Goal: Information Seeking & Learning: Learn about a topic

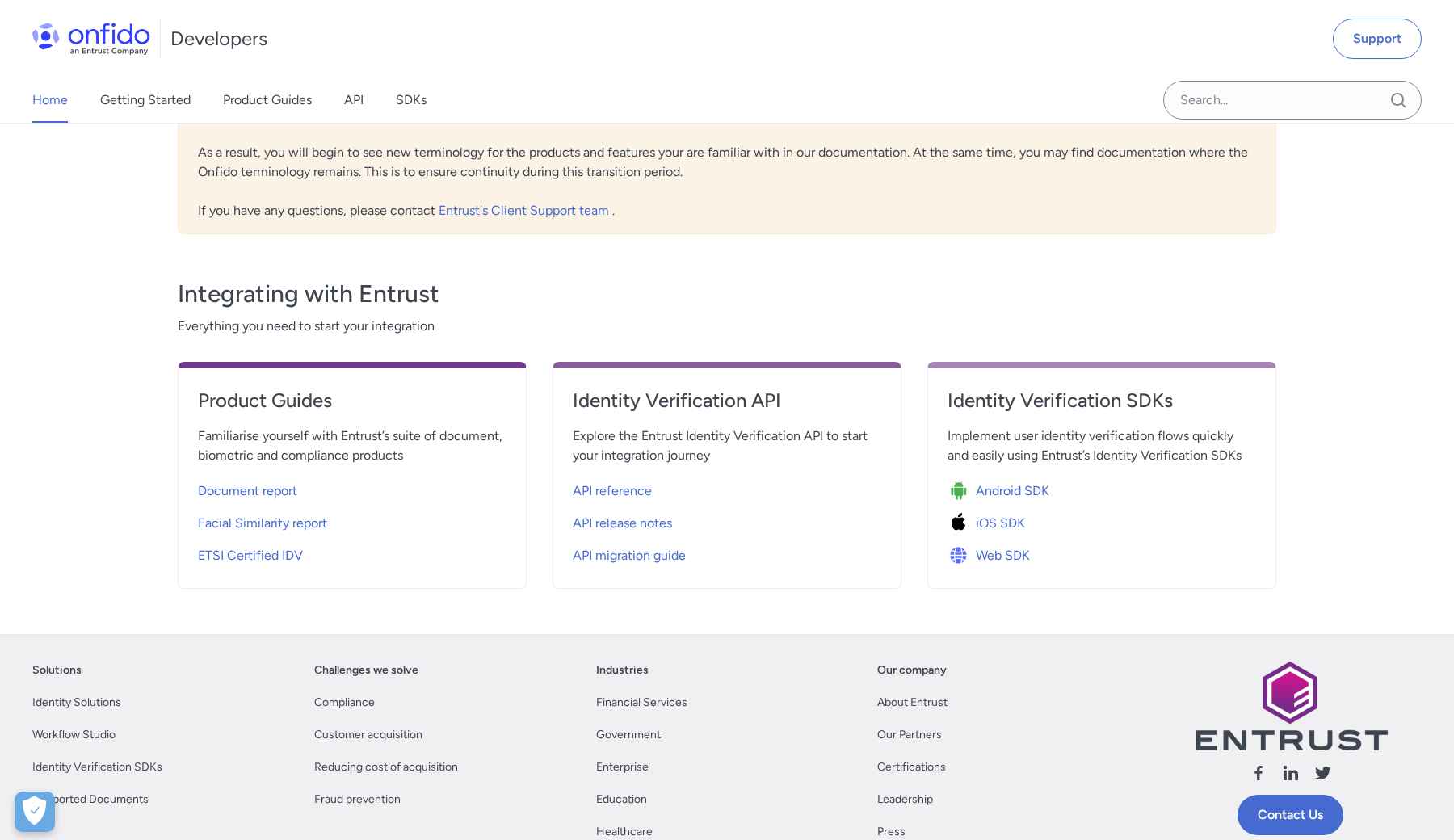
scroll to position [404, 0]
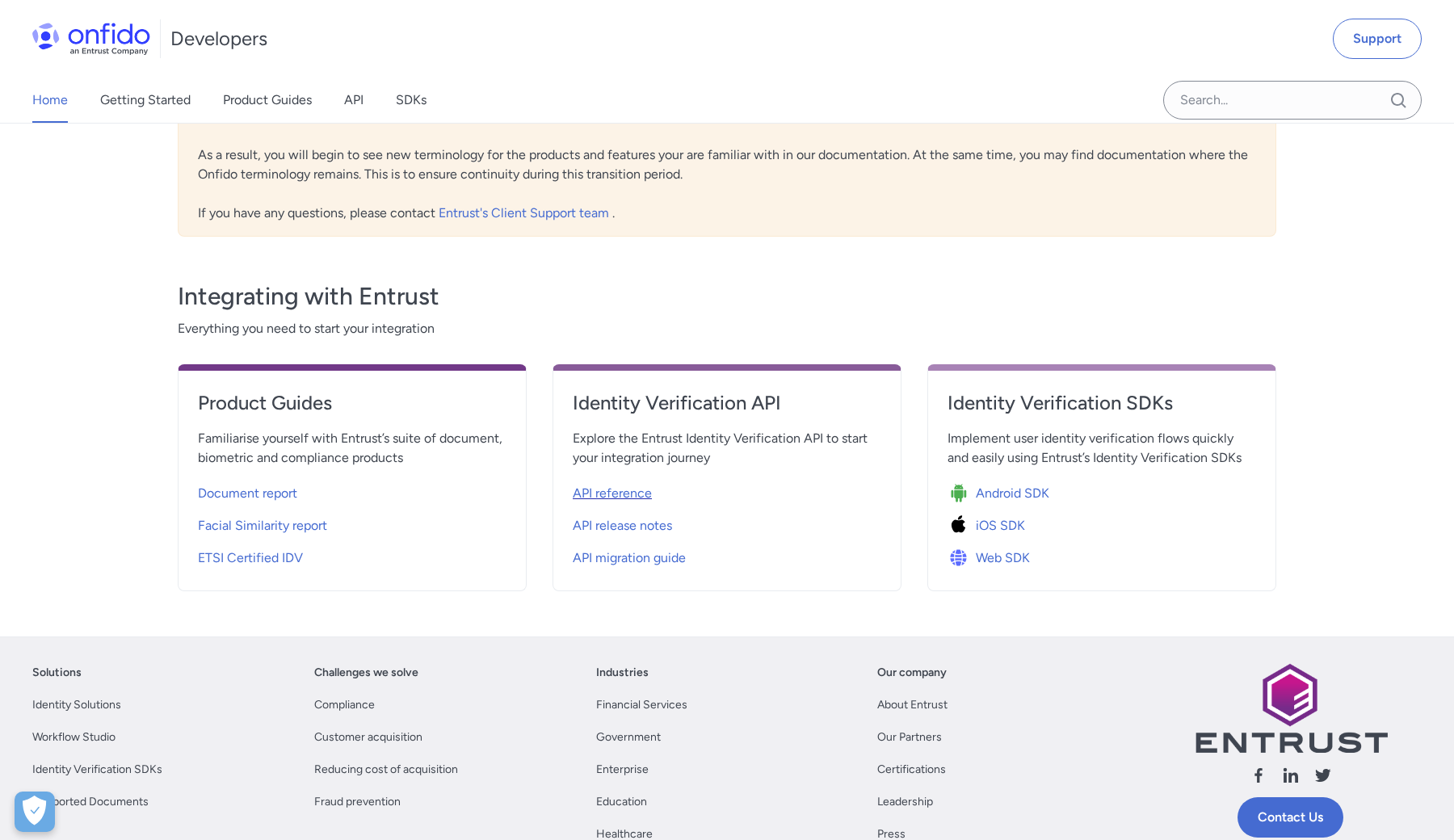
click at [641, 498] on span "API reference" at bounding box center [612, 493] width 79 height 19
select select "http"
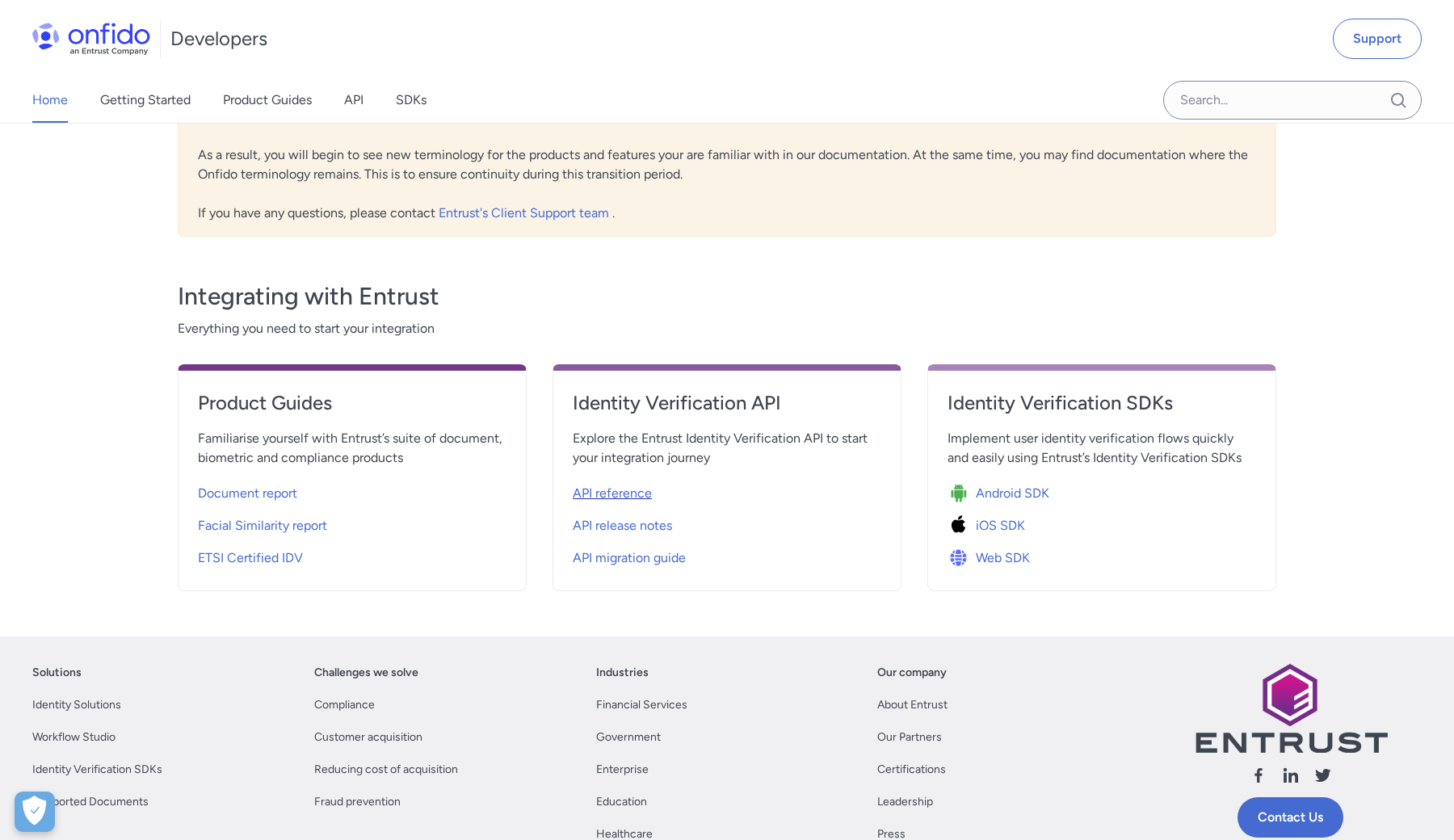
select select "http"
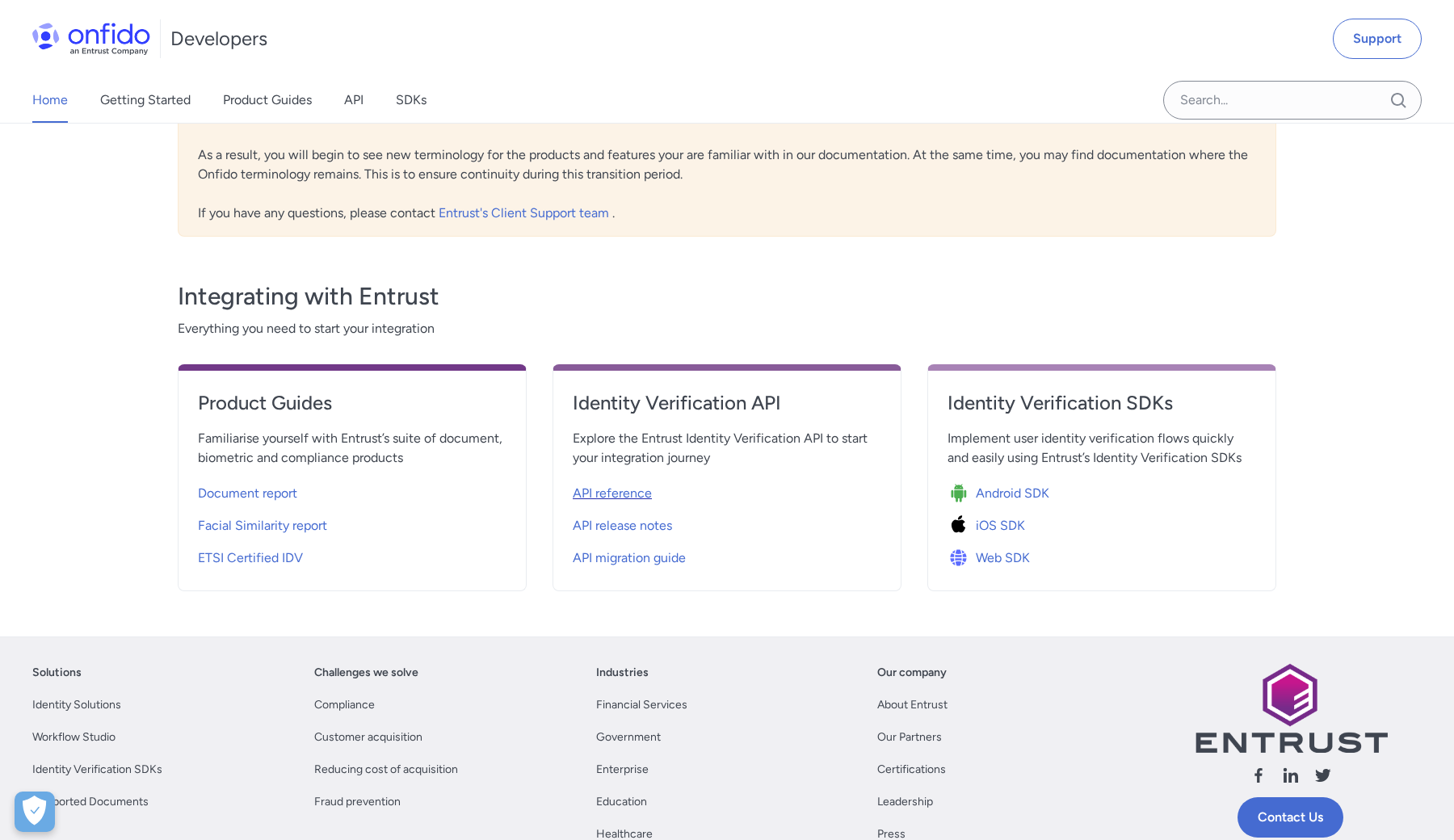
select select "http"
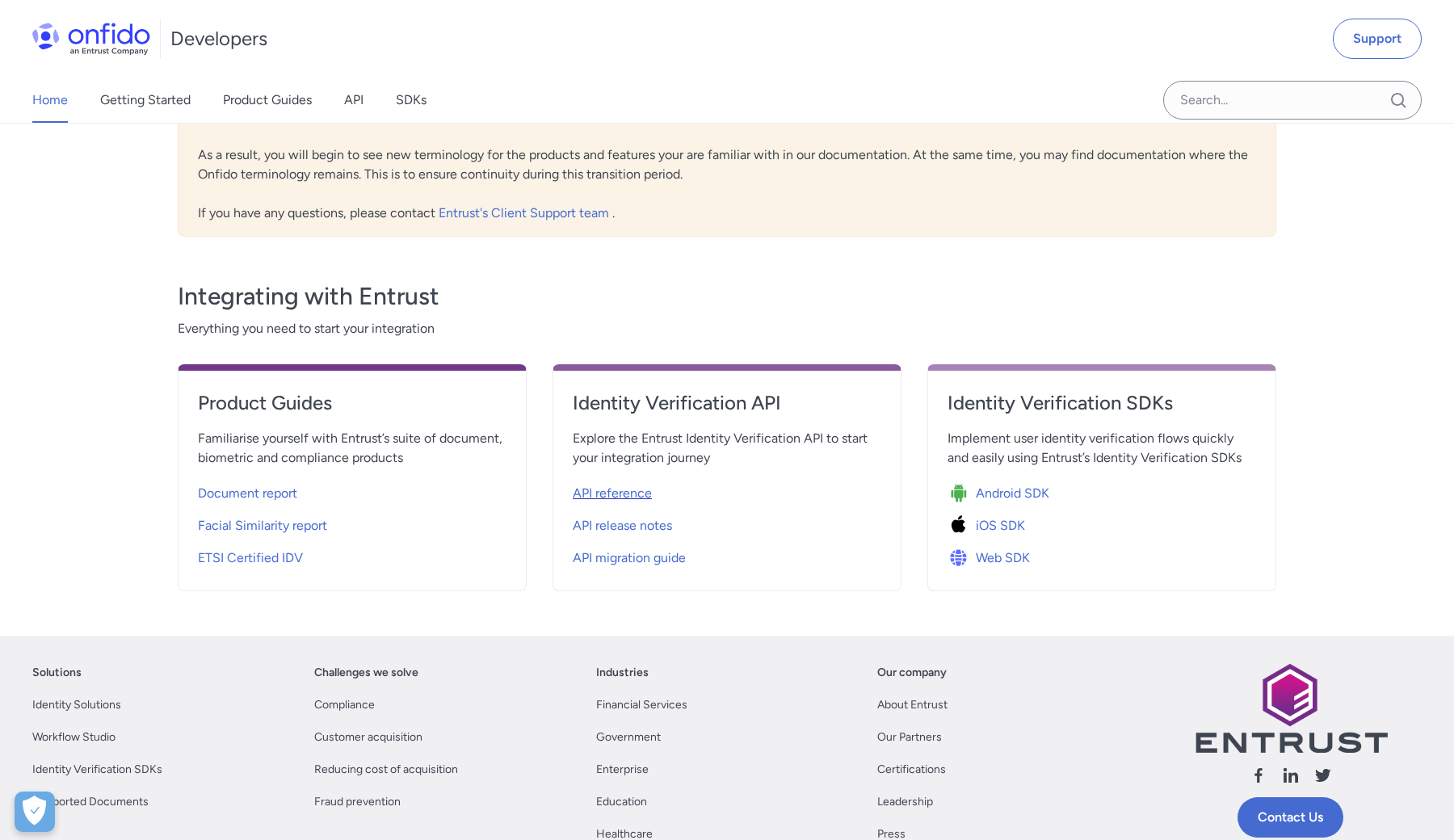
select select "http"
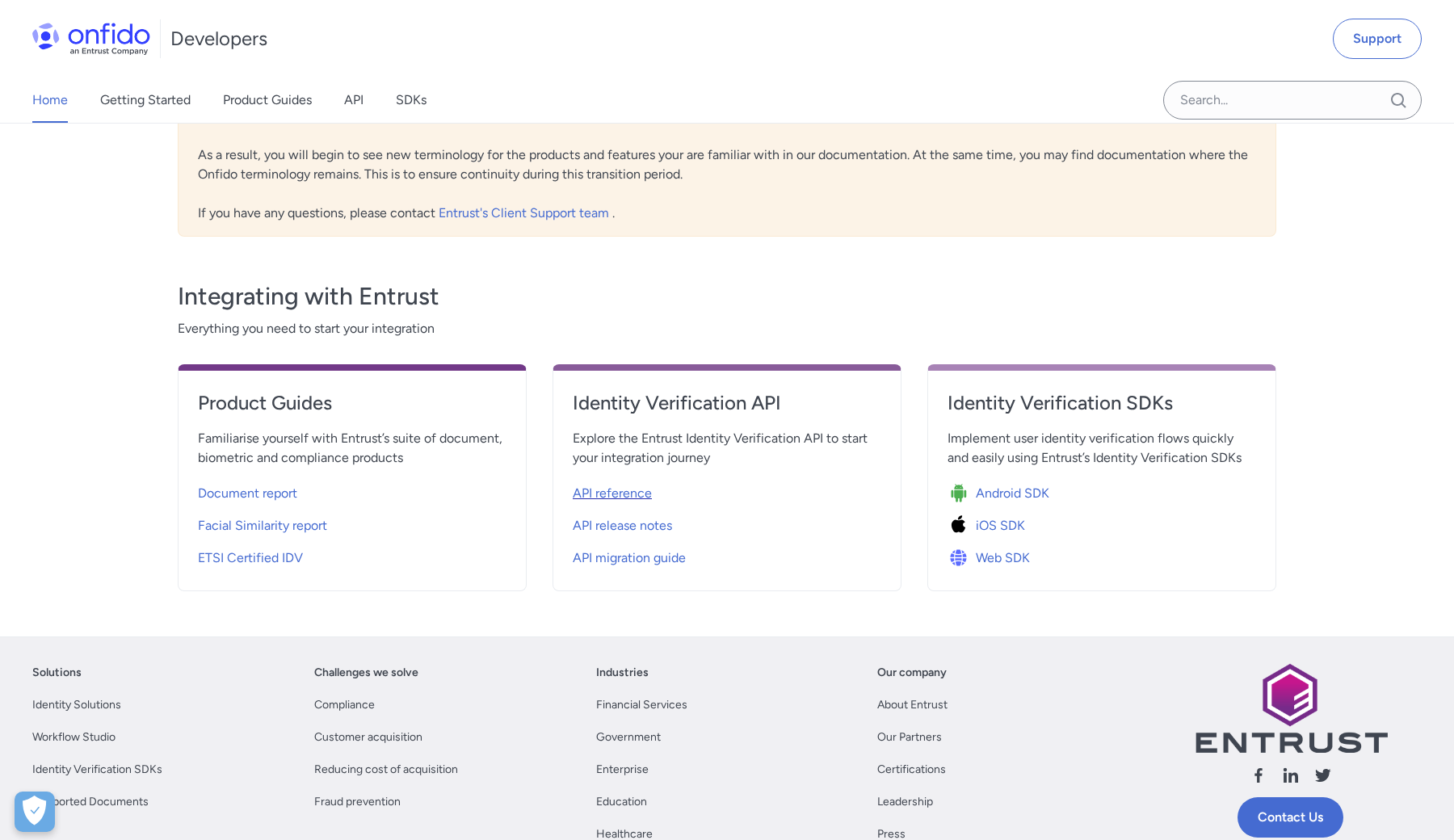
select select "http"
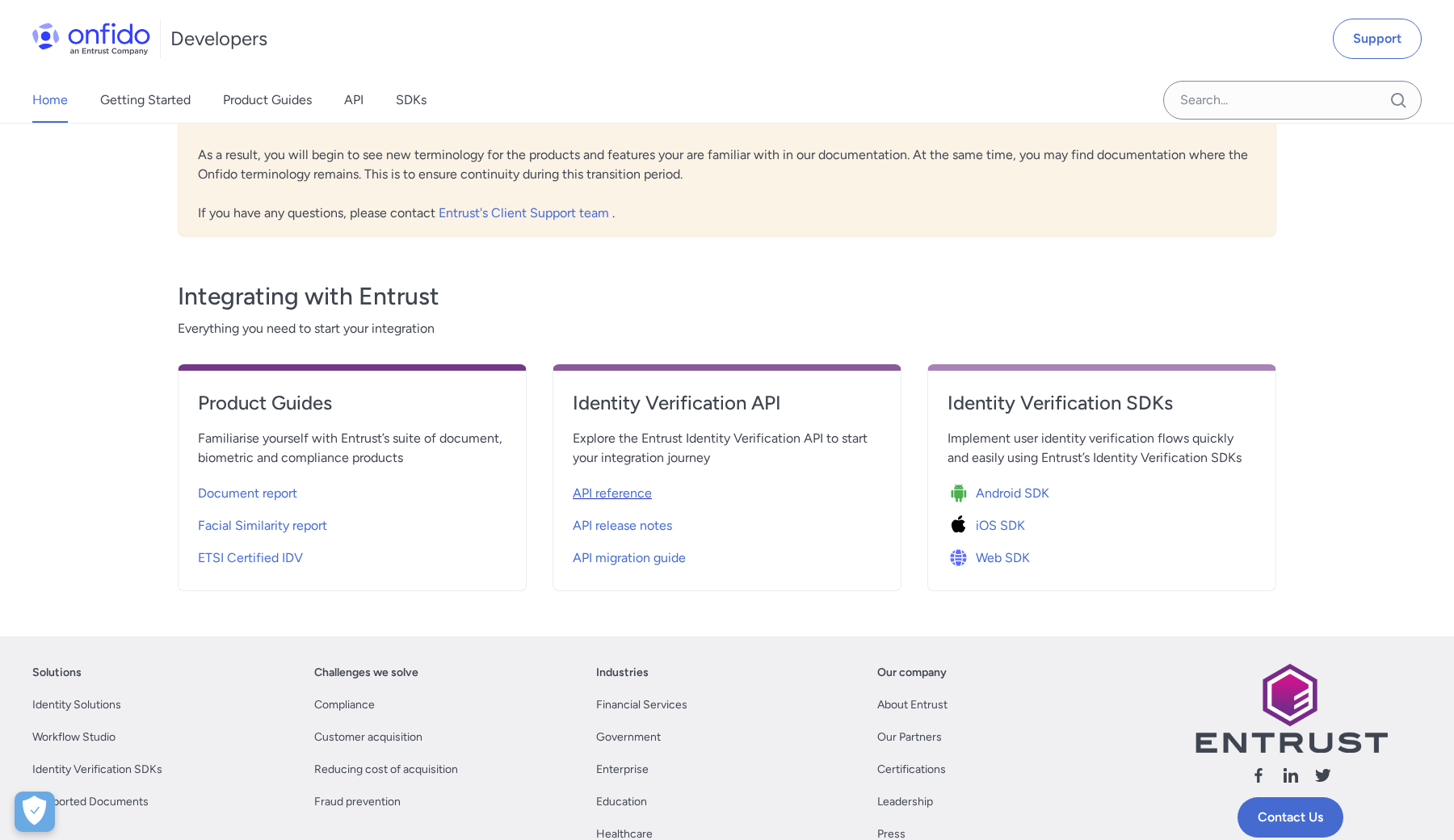
select select "http"
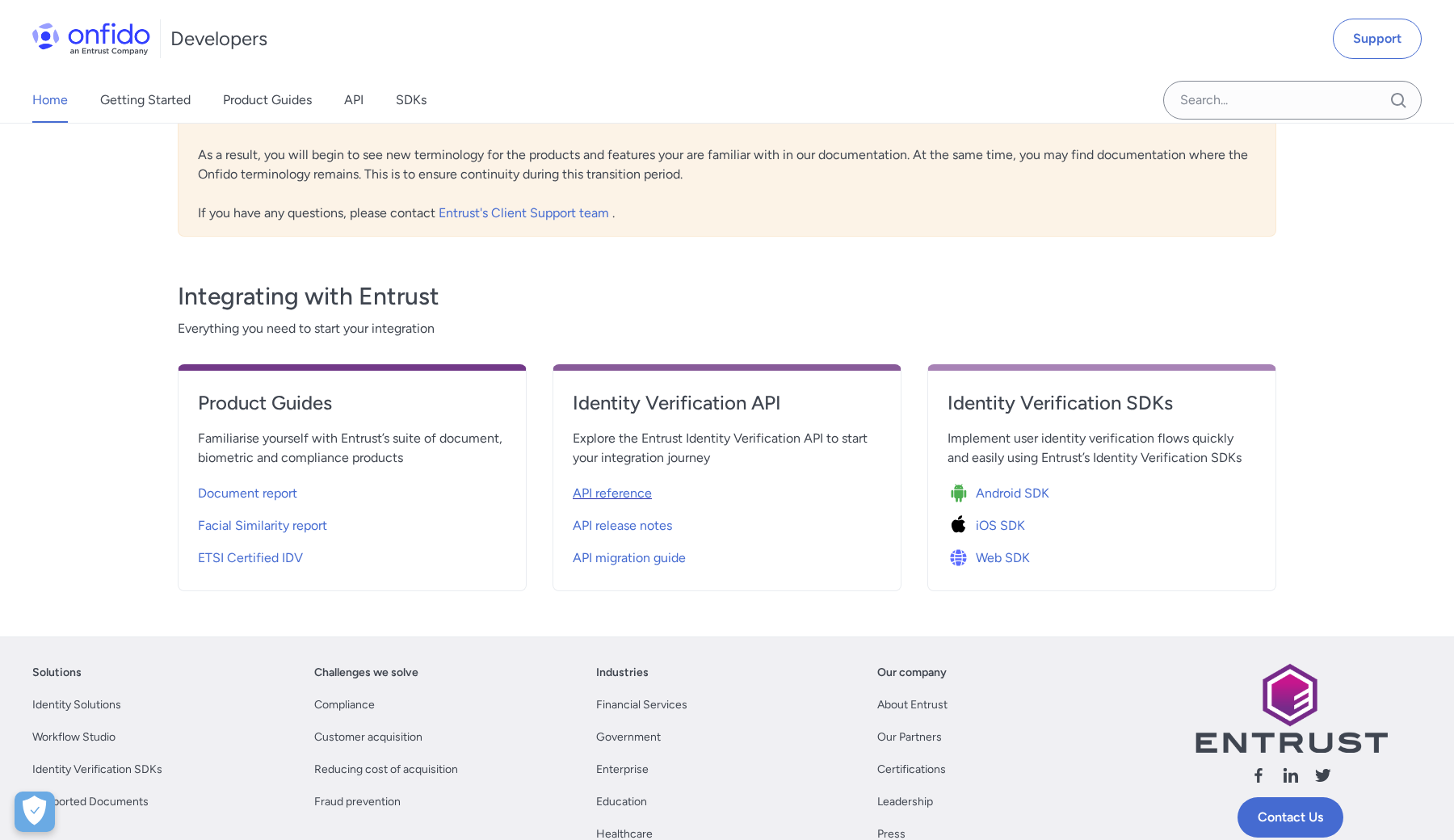
select select "http"
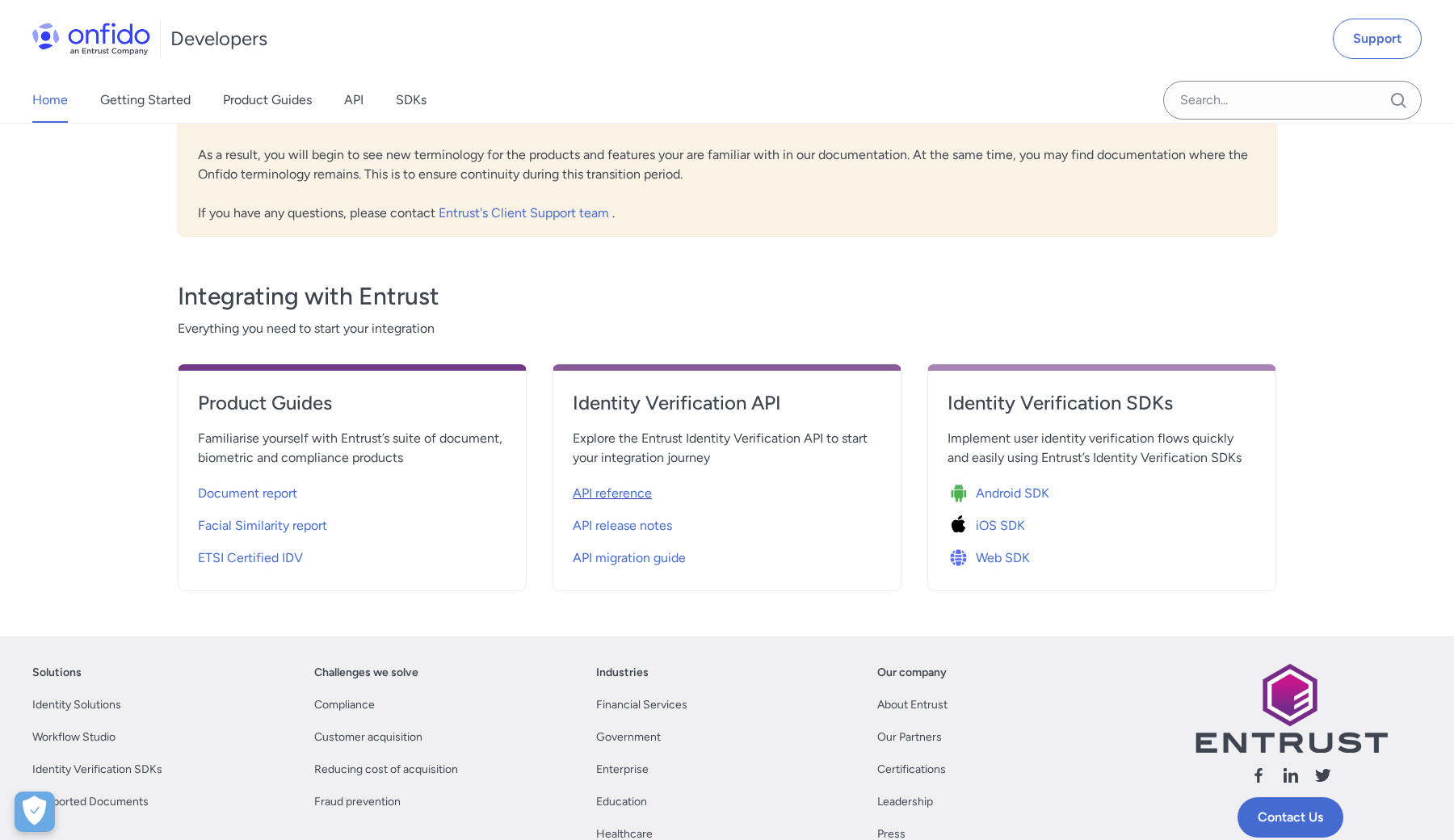
select select "http"
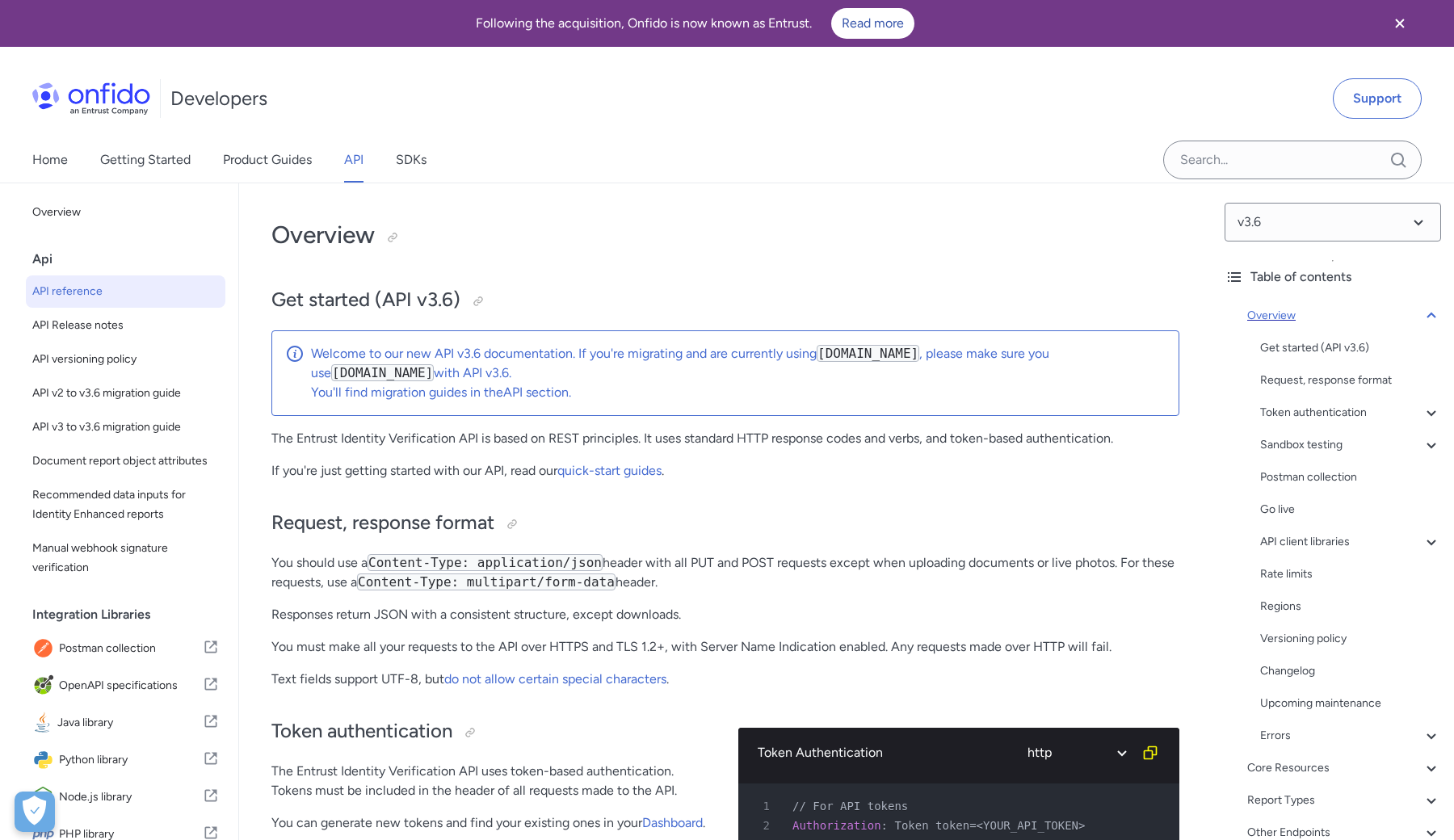
click at [1432, 323] on icon at bounding box center [1432, 316] width 19 height 19
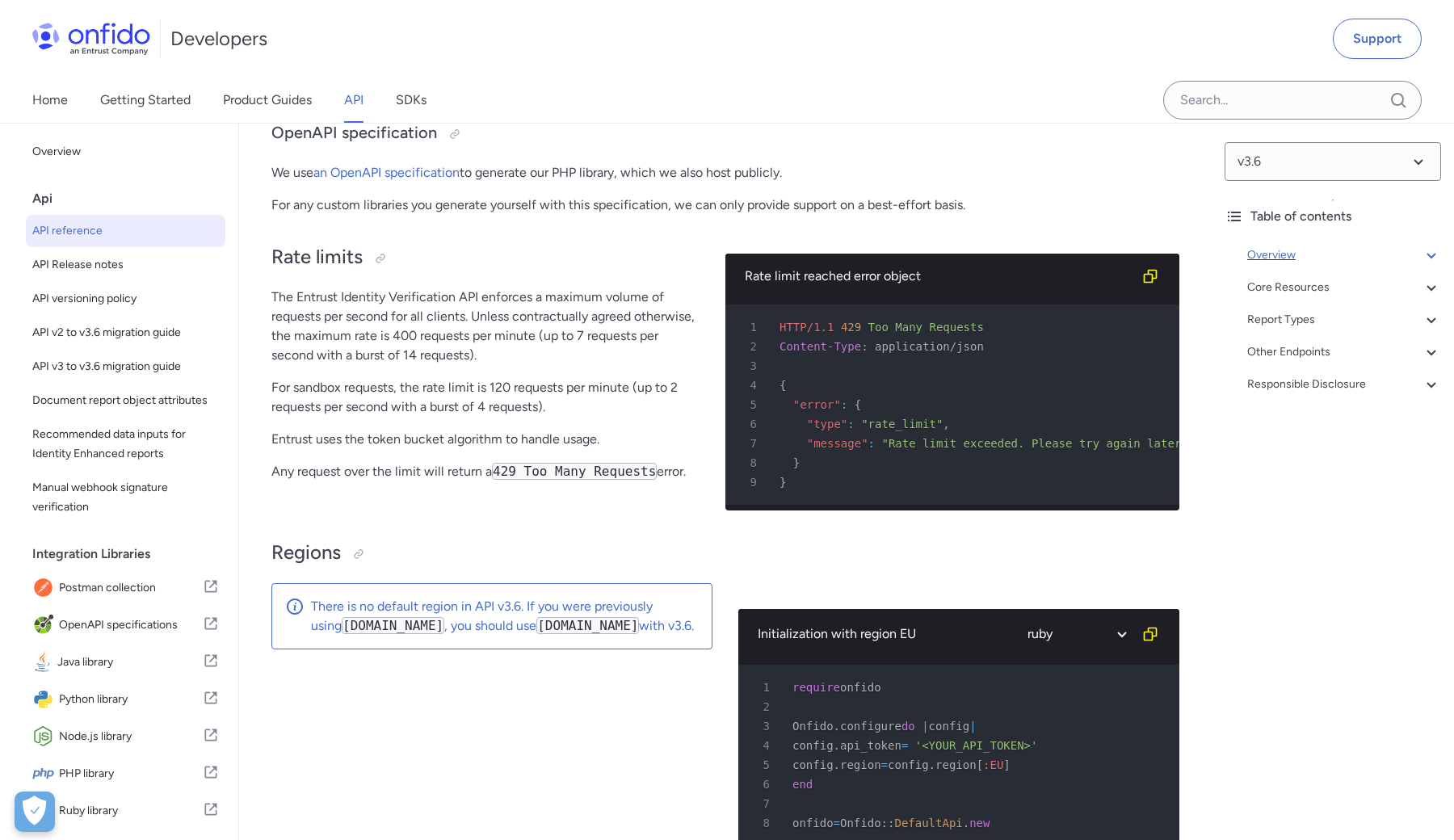
scroll to position [11540, 0]
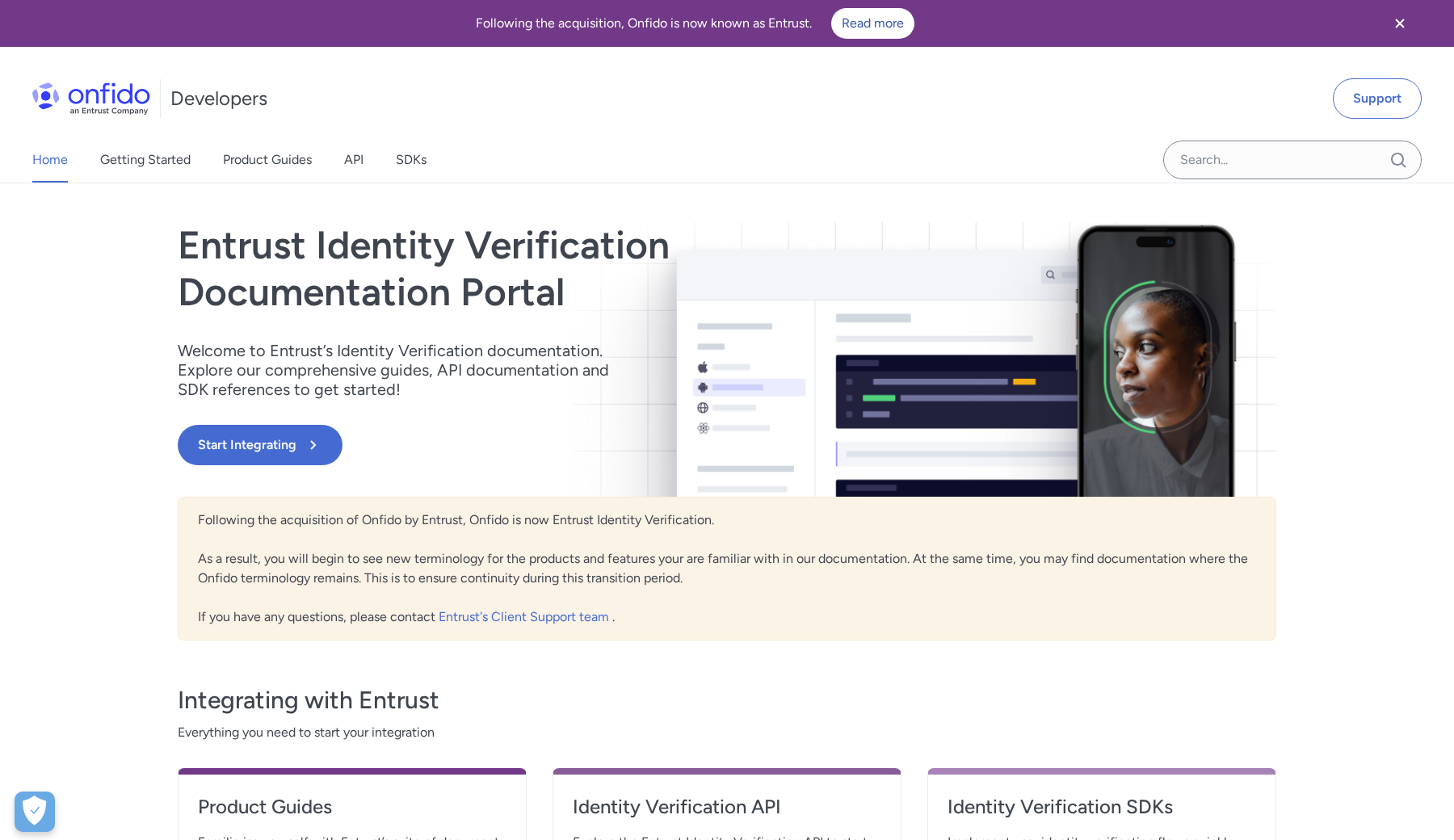
scroll to position [404, 0]
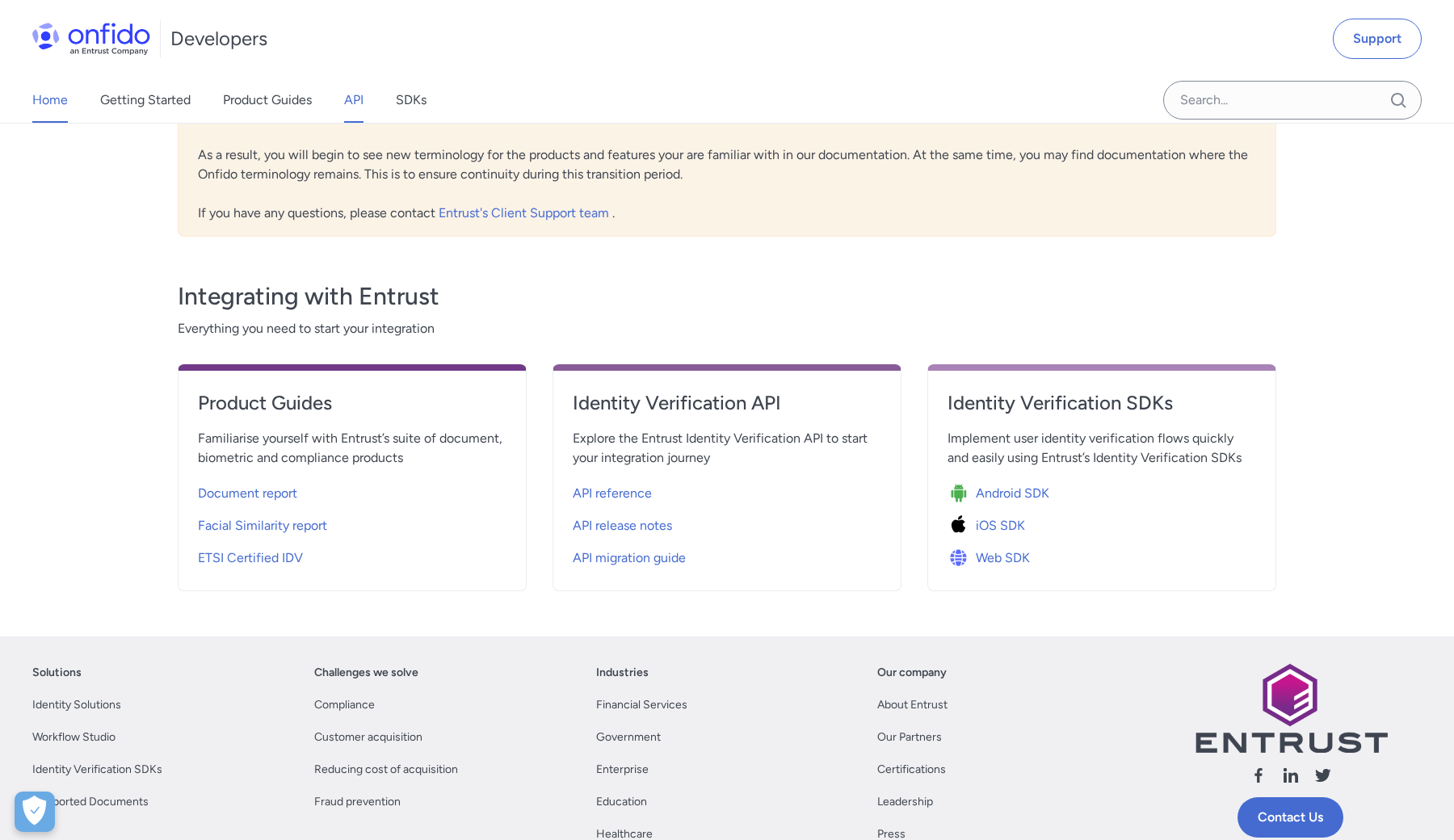
click at [354, 100] on link "API" at bounding box center [354, 100] width 19 height 45
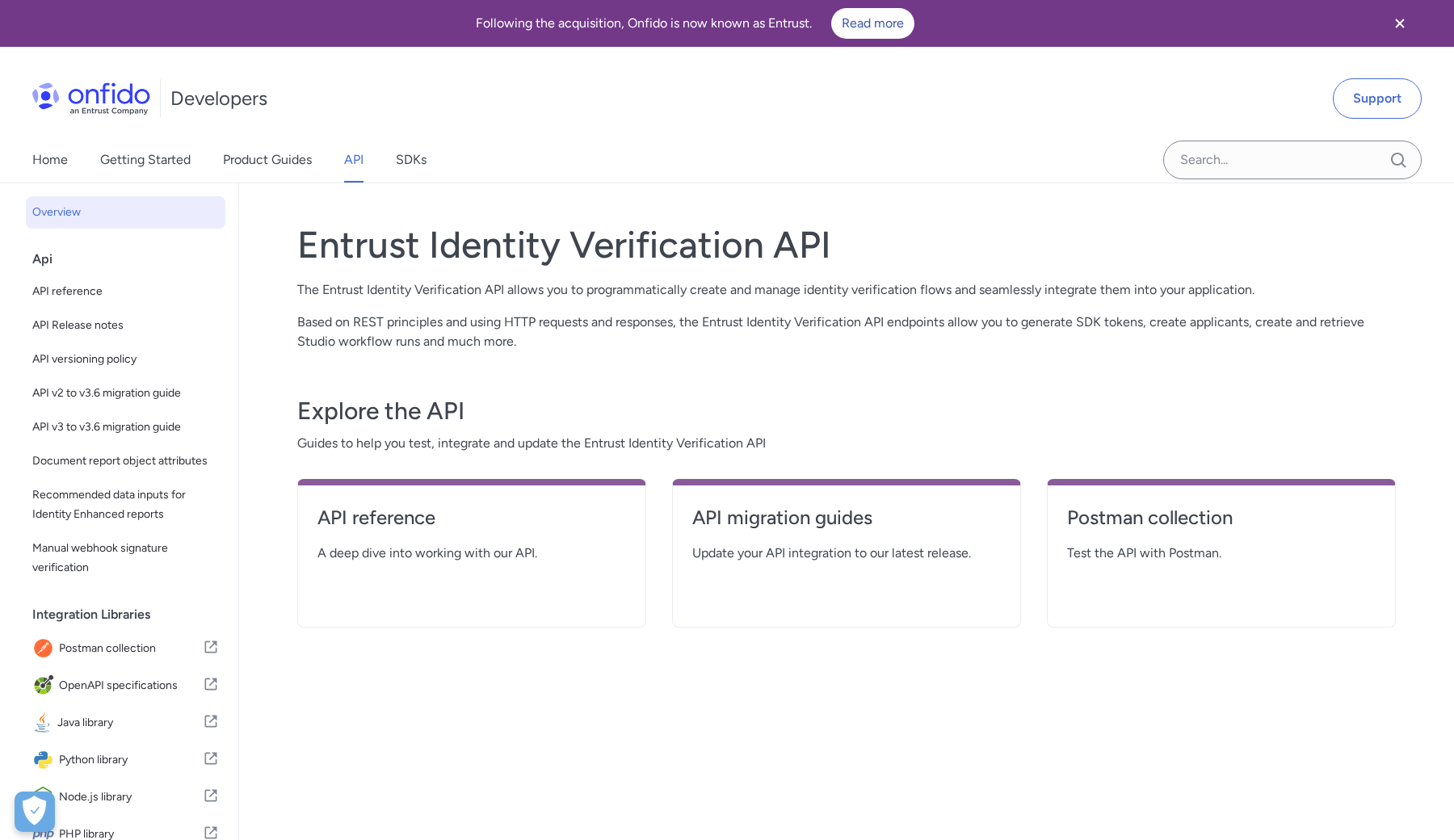
scroll to position [404, 0]
